Goal: Book appointment/travel/reservation

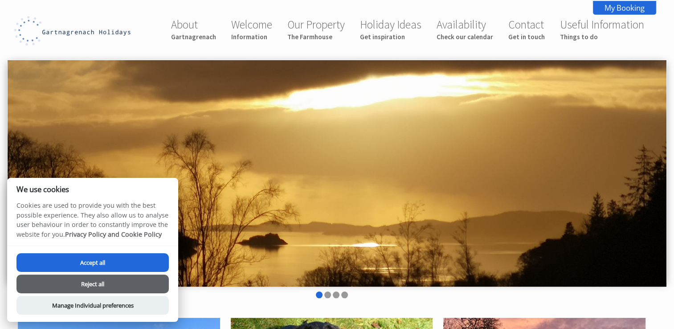
click at [128, 260] on button "Accept all" at bounding box center [92, 262] width 152 height 19
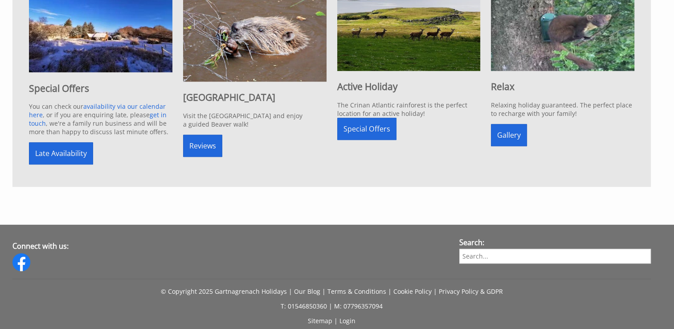
scroll to position [836, 0]
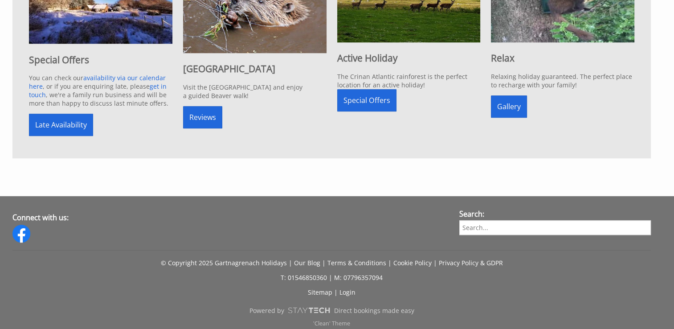
click at [557, 138] on p at bounding box center [562, 142] width 143 height 8
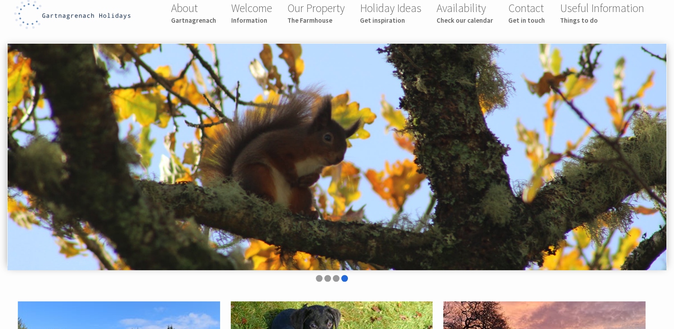
scroll to position [0, 0]
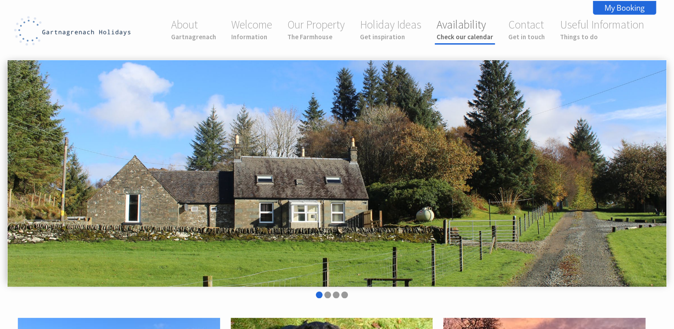
click at [479, 38] on small "Check our calendar" at bounding box center [464, 37] width 57 height 8
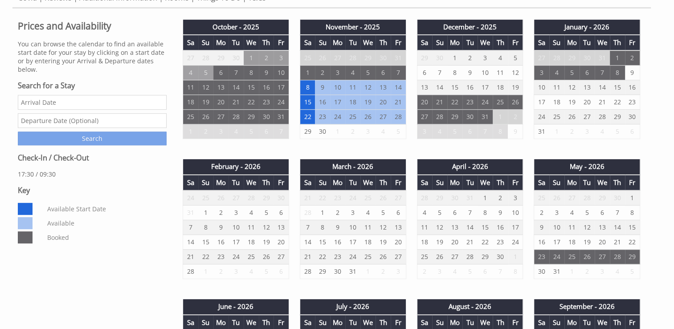
scroll to position [344, 0]
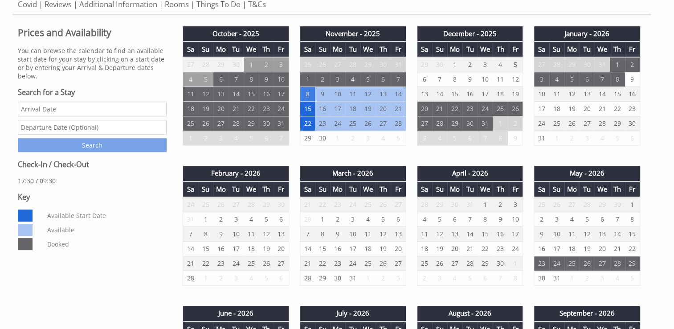
click at [307, 90] on td "8" at bounding box center [307, 94] width 15 height 15
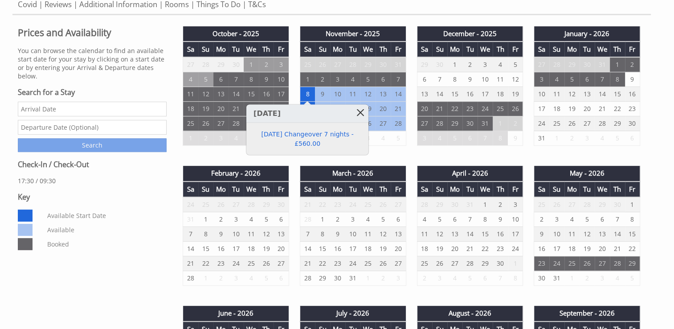
click at [360, 115] on link at bounding box center [361, 112] width 16 height 16
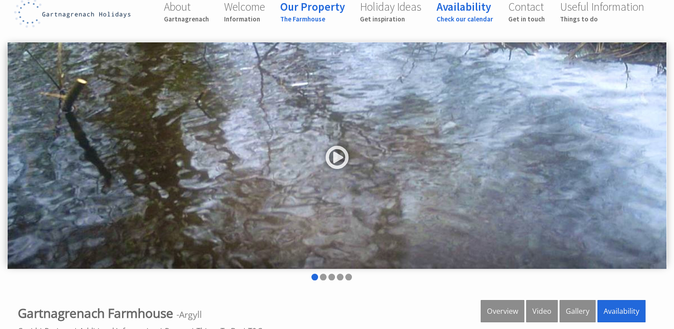
scroll to position [0, 0]
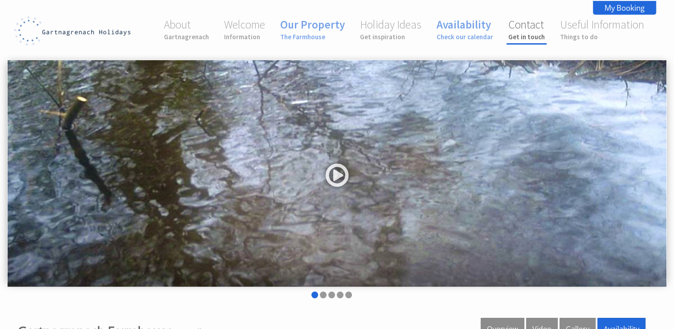
click at [530, 28] on link "Contact Get in touch" at bounding box center [526, 29] width 37 height 24
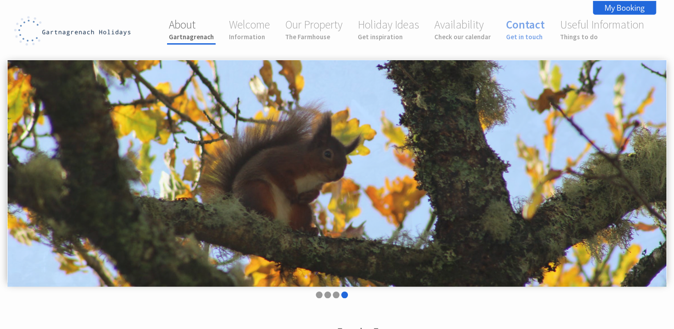
click at [195, 31] on link "About Gartnagrenach" at bounding box center [191, 29] width 45 height 24
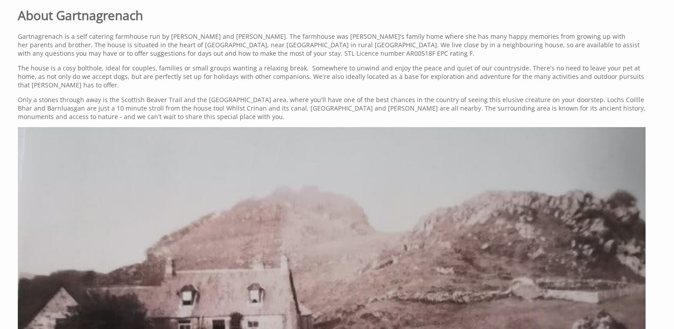
scroll to position [301, 0]
